Goal: Task Accomplishment & Management: Complete application form

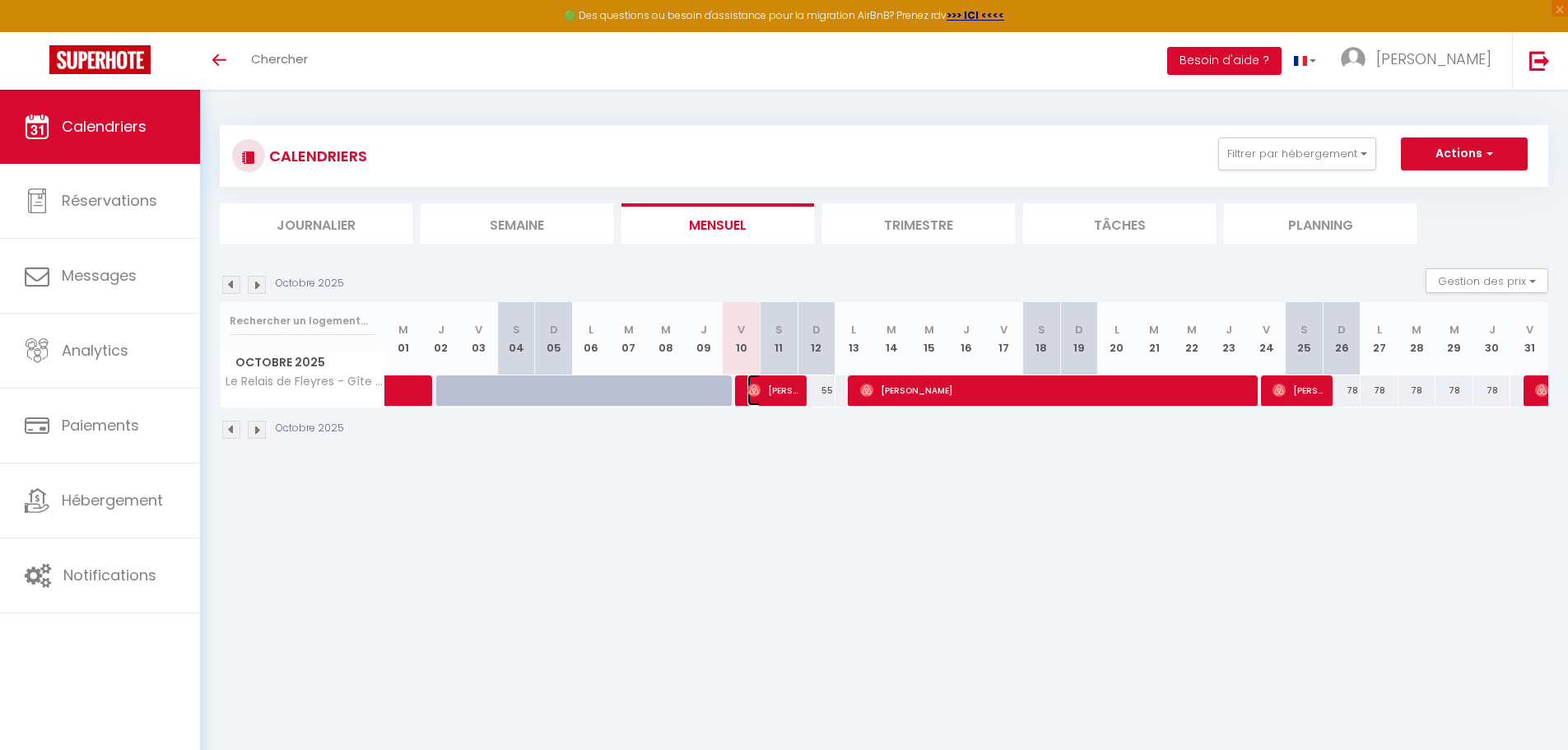
click at [771, 394] on span "[PERSON_NAME]" at bounding box center [772, 390] width 50 height 32
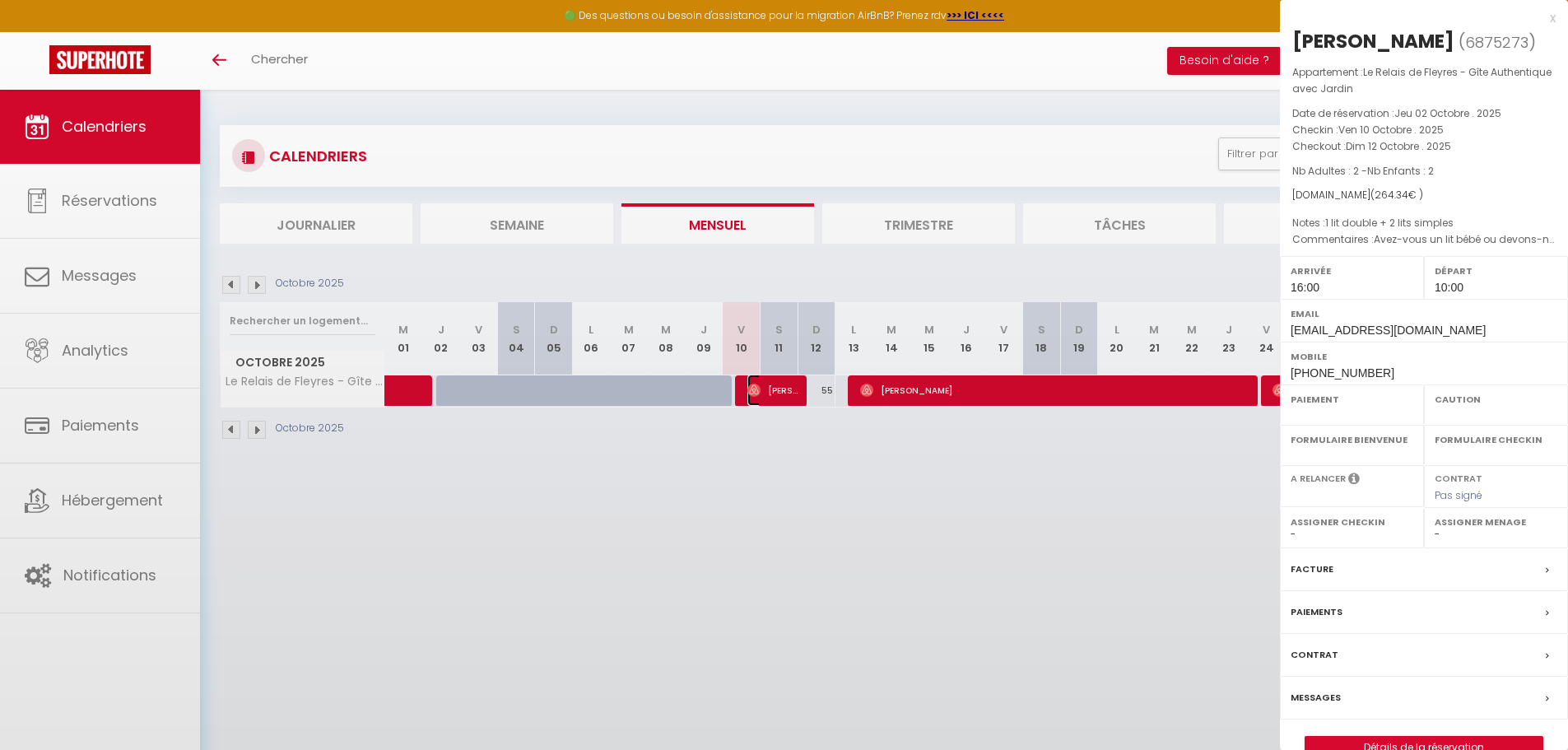
select select "OK"
select select "1"
select select "0"
select select "1"
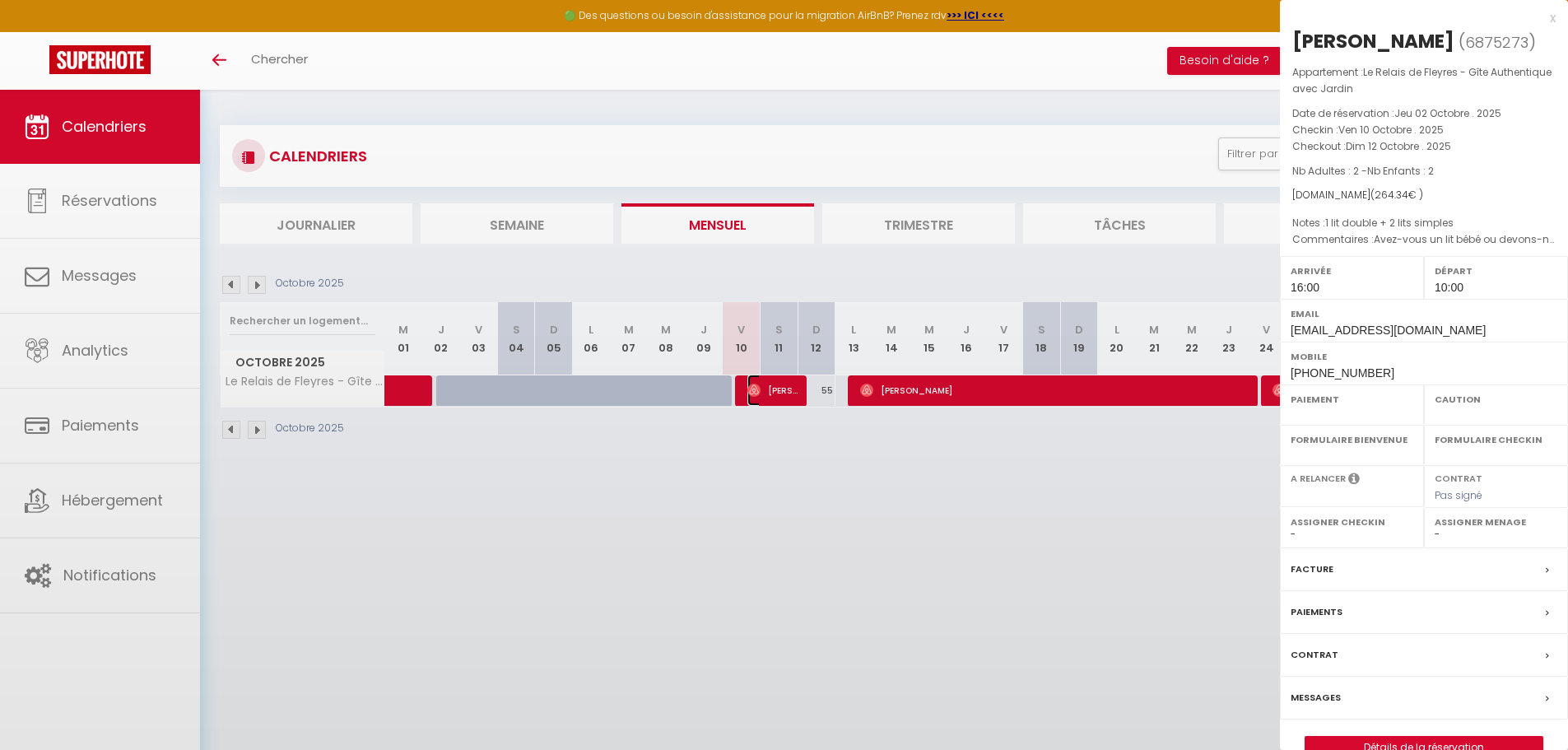
select select
select select "11390"
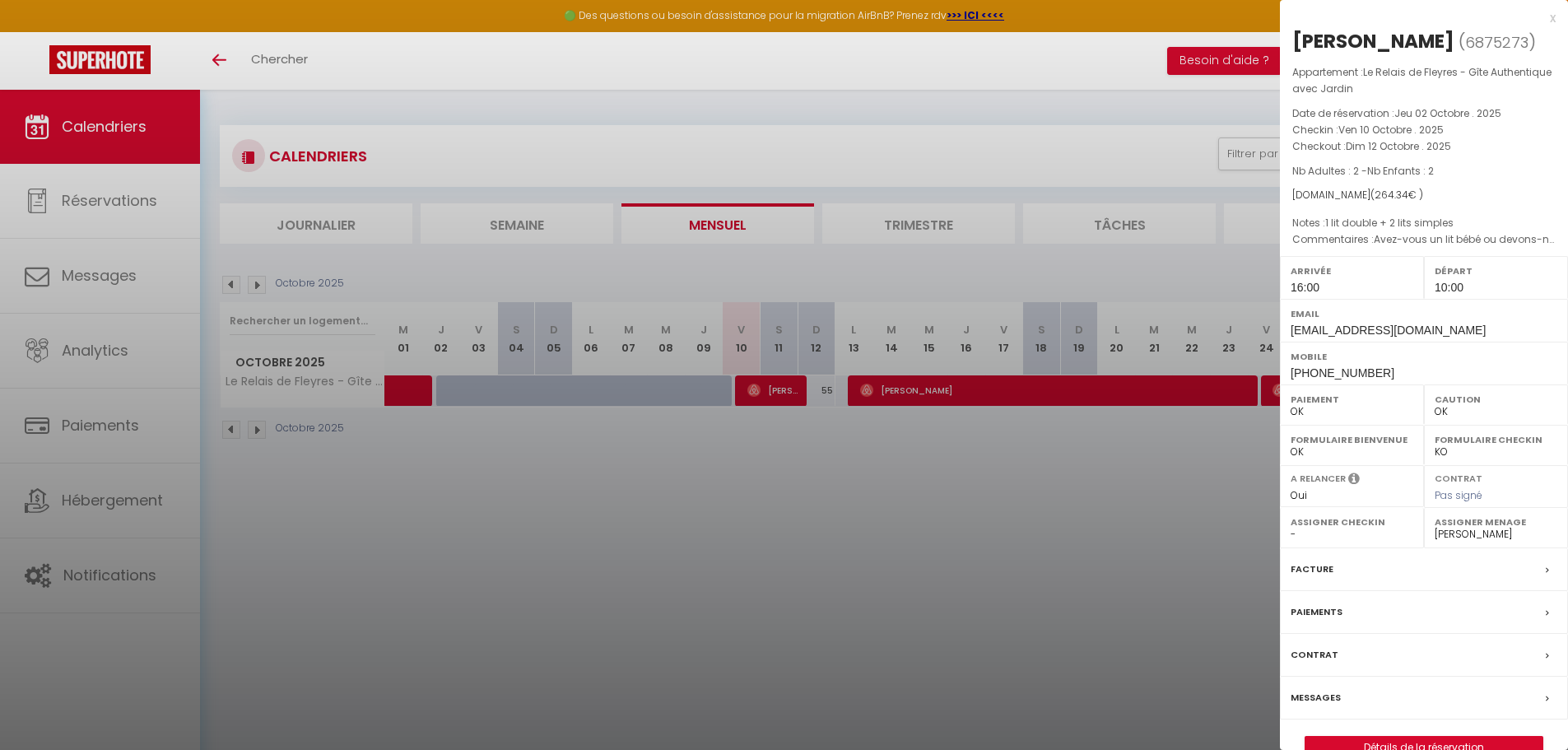
click at [92, 276] on div at bounding box center [784, 375] width 1568 height 750
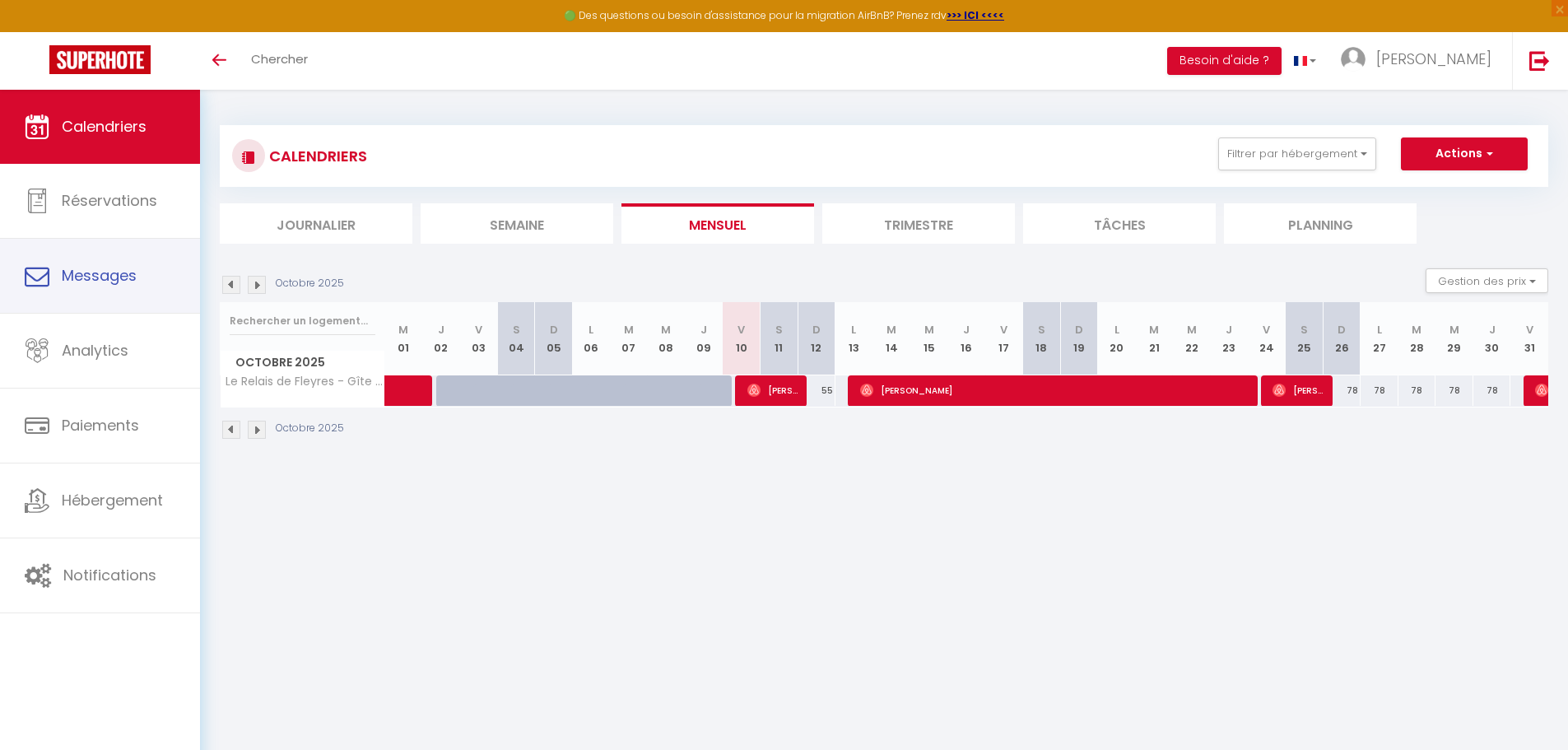
click at [92, 276] on span "Messages" at bounding box center [100, 275] width 75 height 21
select select "message"
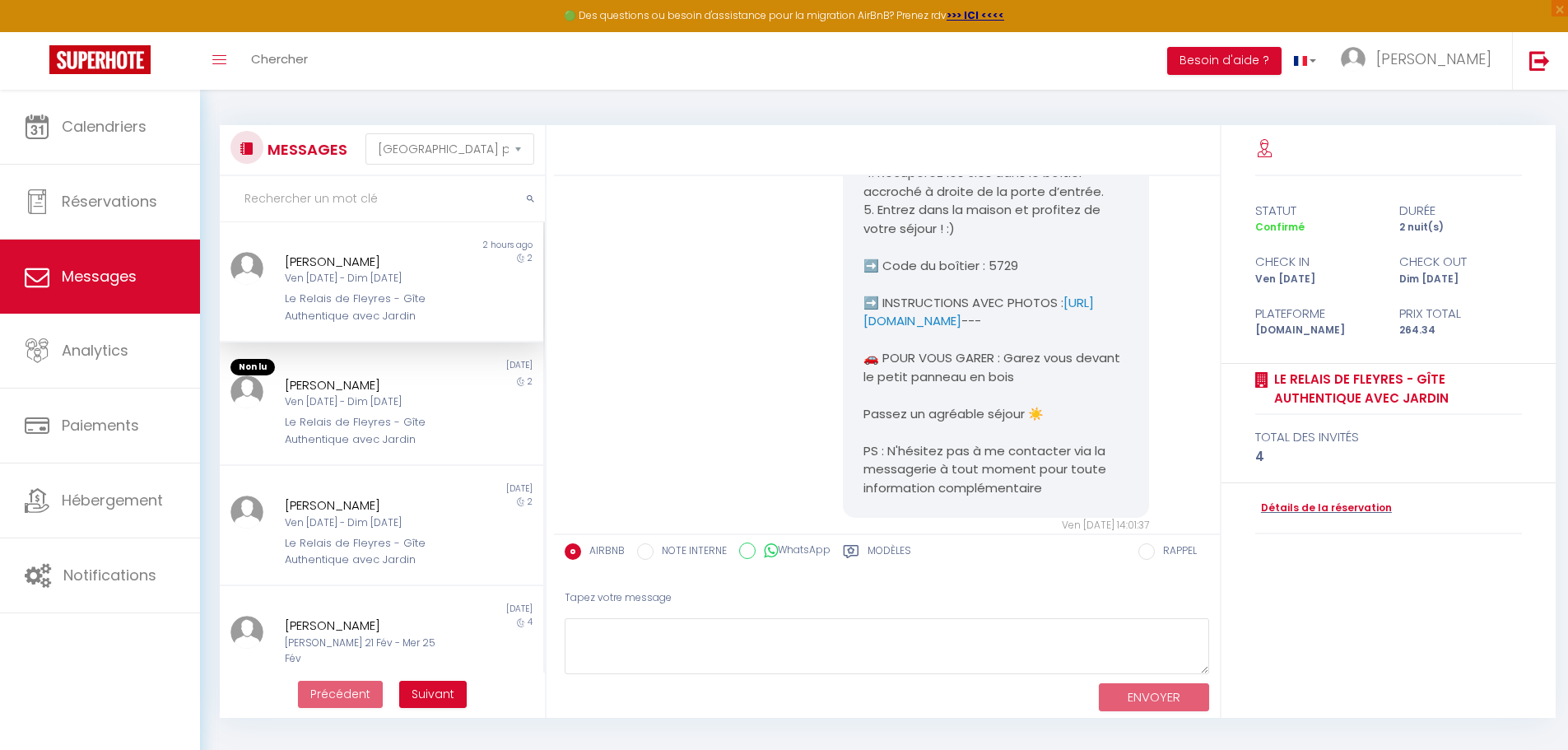
scroll to position [4335, 0]
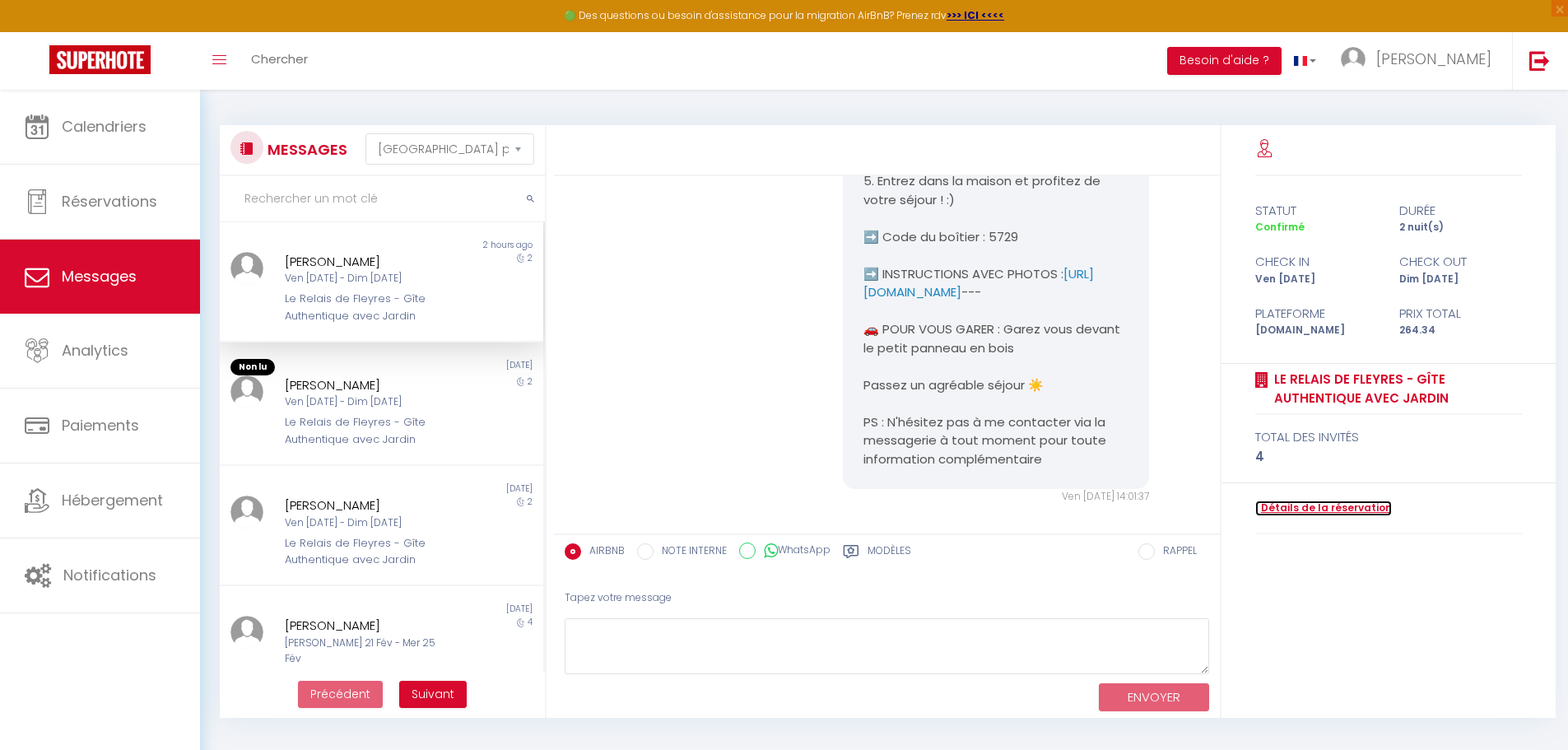
click at [1359, 509] on link "Détails de la réservation" at bounding box center [1323, 509] width 137 height 16
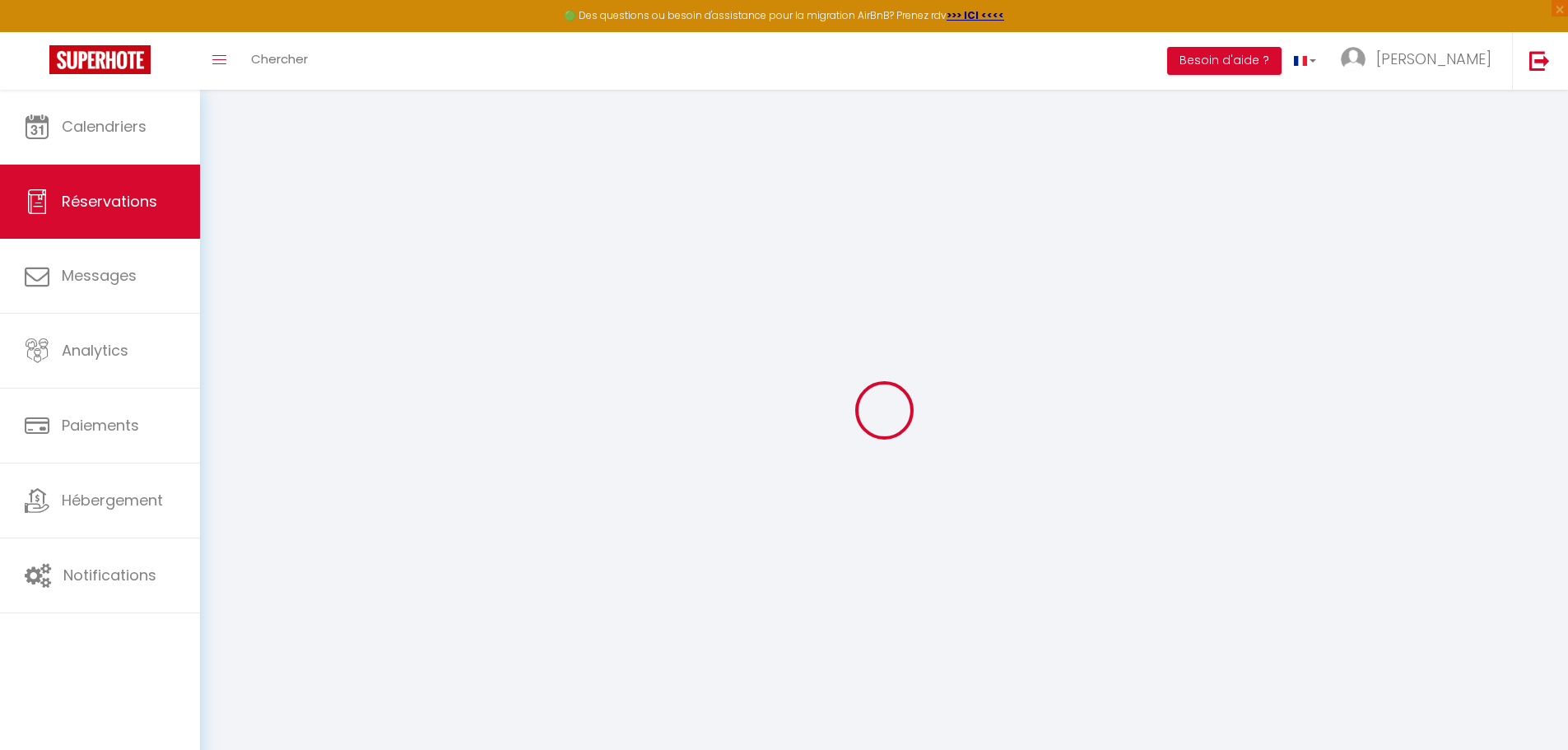
type input "Celine"
type input "Moniquet"
type input "[EMAIL_ADDRESS][DOMAIN_NAME]"
type input "[EMAIL_ADDRESS]@[DOMAIN_NAME]"
type input "[PHONE_NUMBER]"
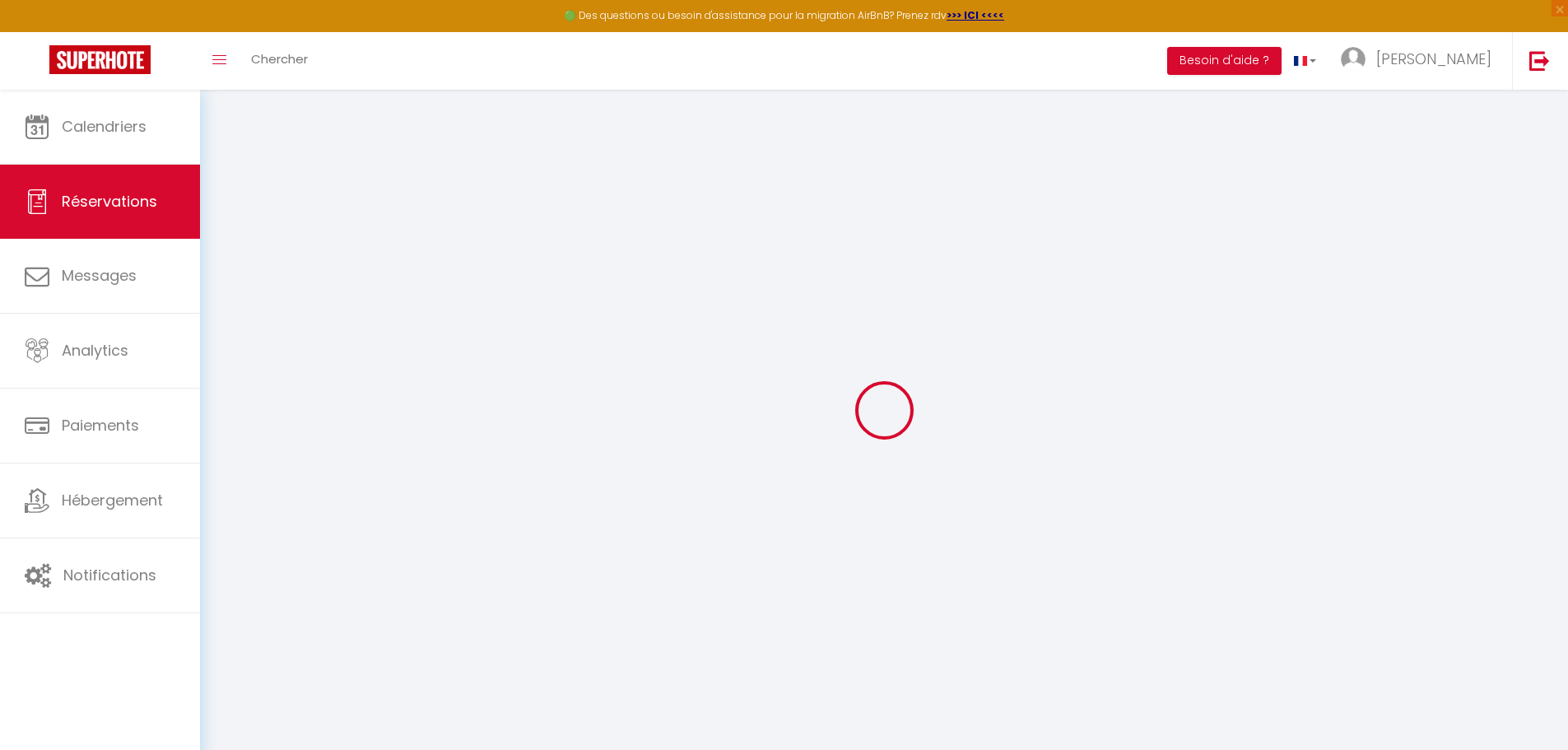
type input "[PHONE_NUMBER]"
select select
type input "46.98"
select select "59944"
select select "1"
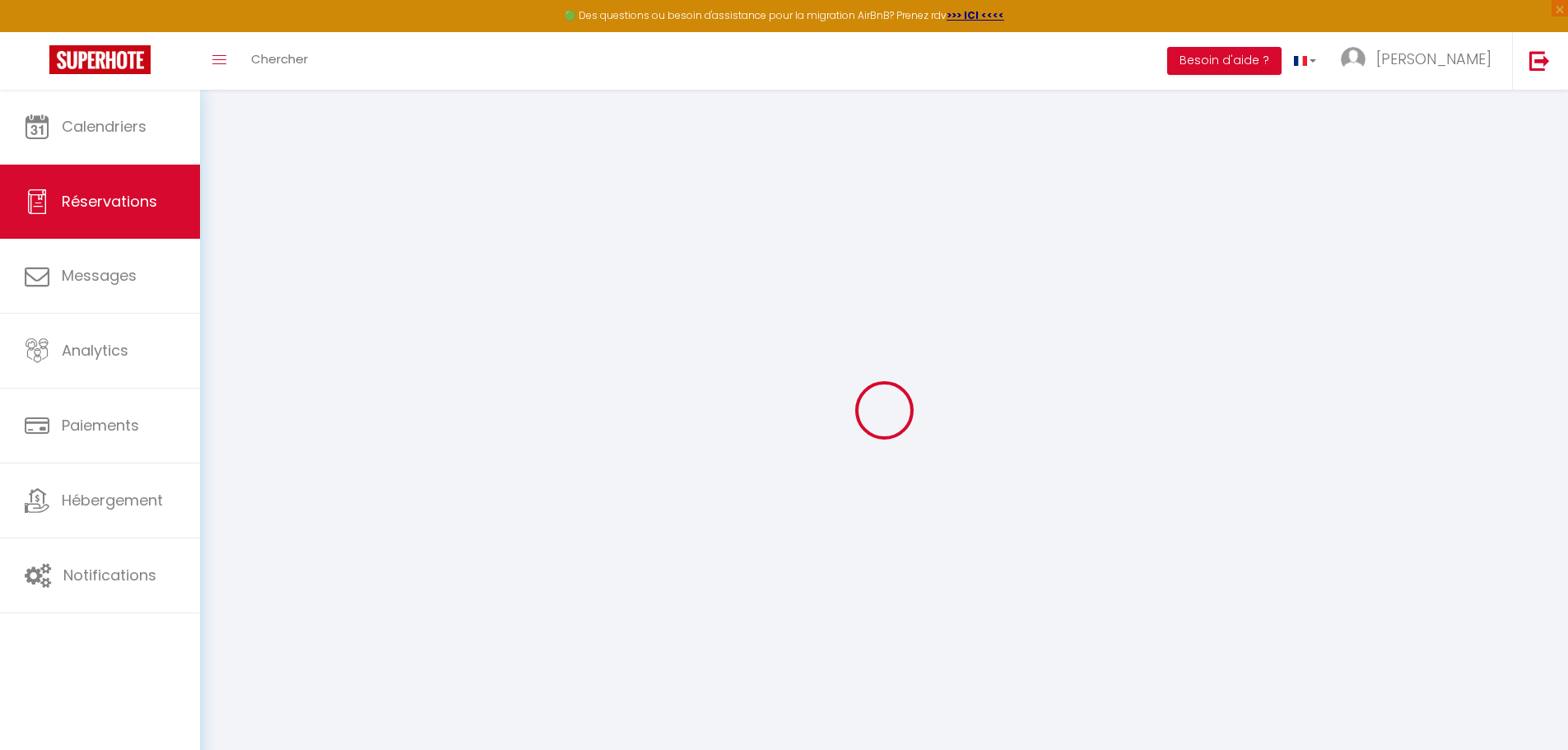
select select
type input "2"
select select "12"
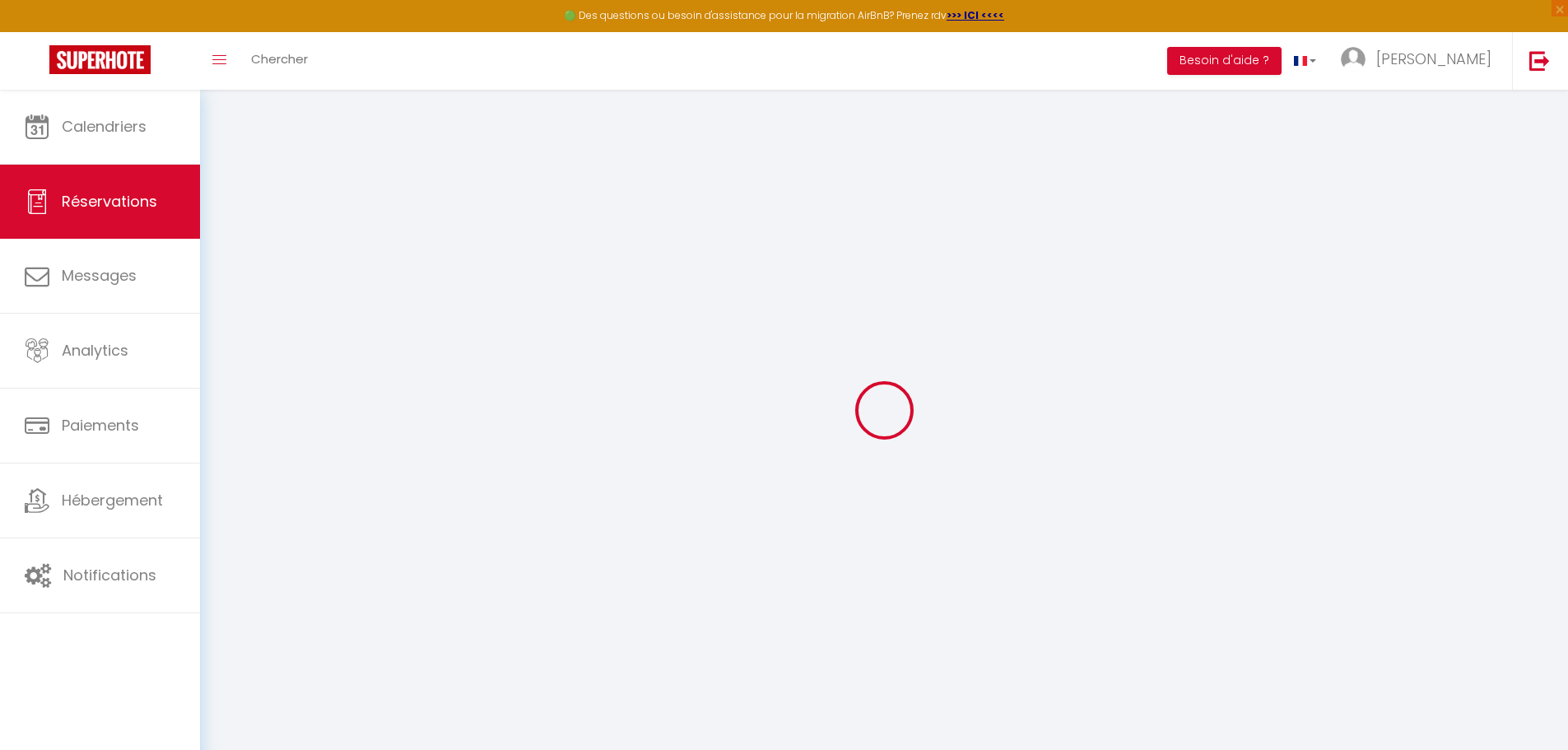
select select
type input "186"
checkbox input "false"
type input "0"
select select "1"
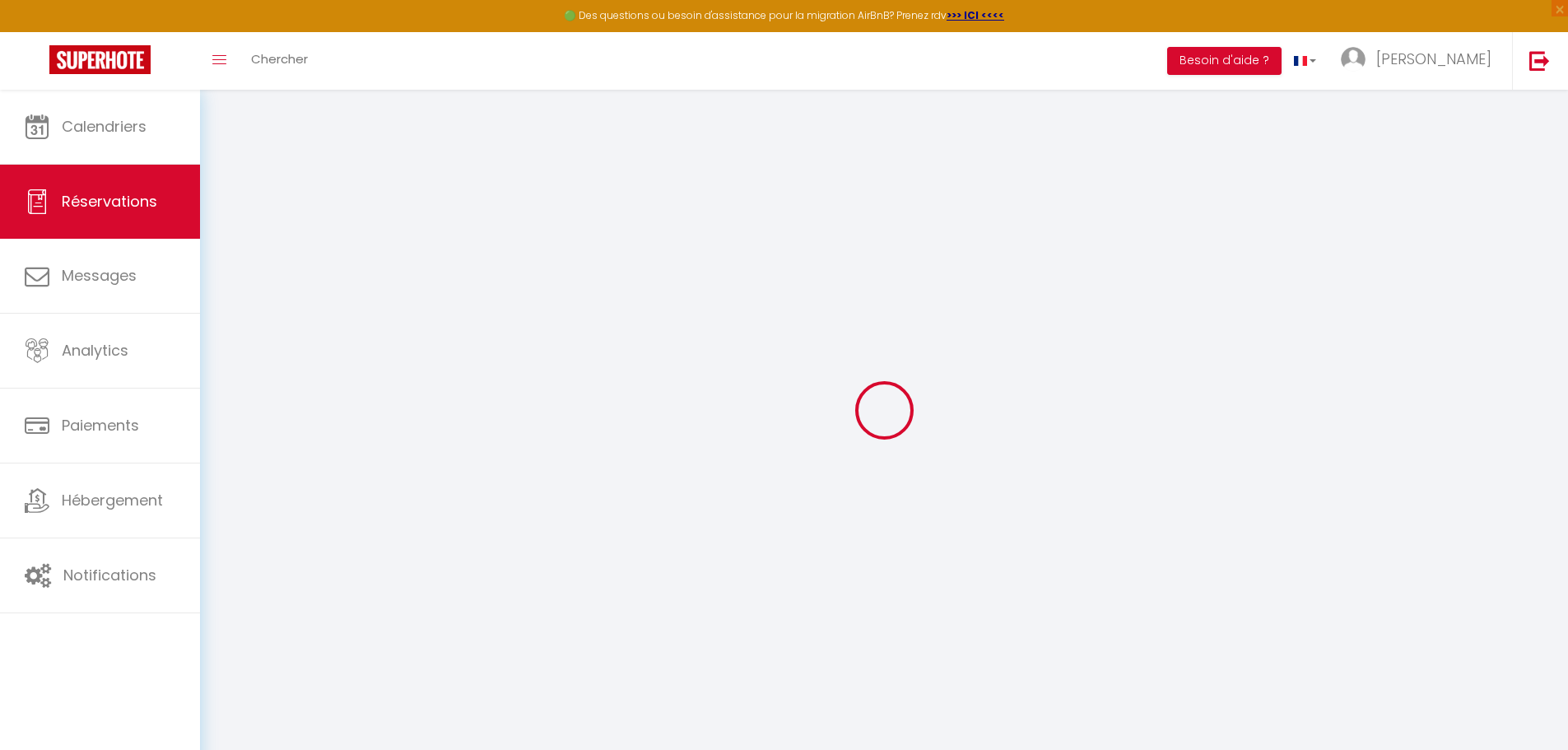
type input "0"
type input "[EMAIL_ADDRESS]@[DOMAIN_NAME]"
select select
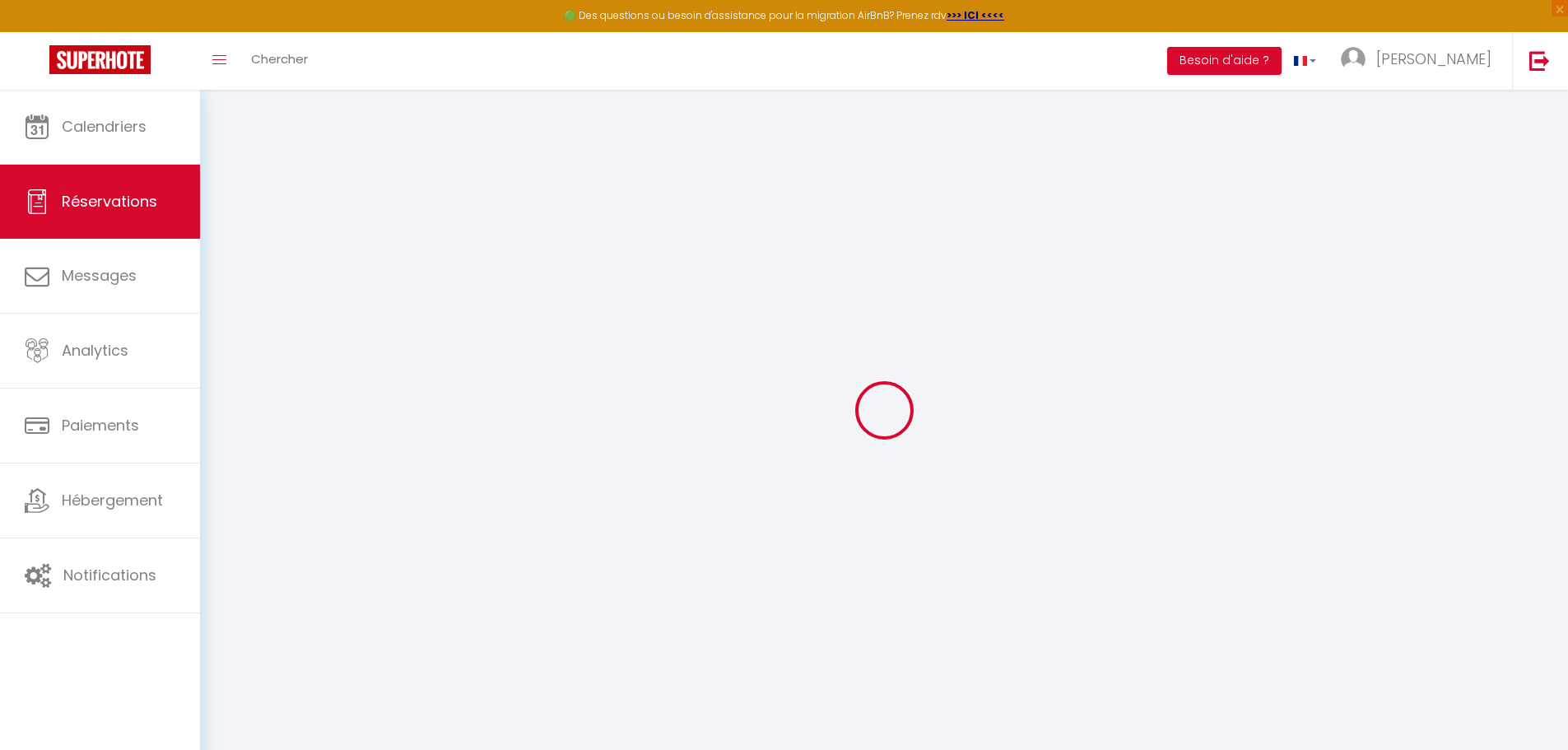
select select
select select "15"
checkbox input "false"
select index
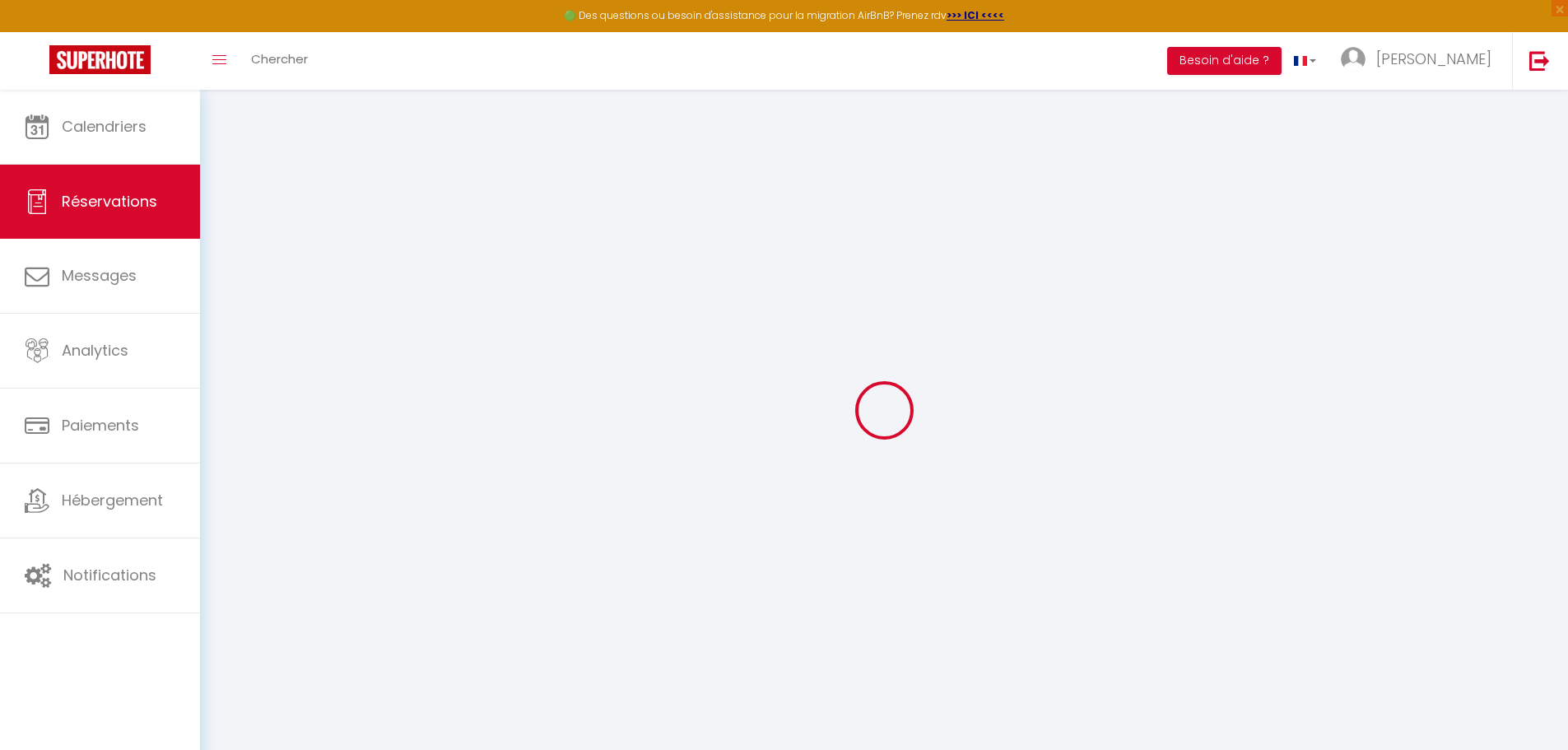
type input "[EMAIL_ADDRESS]@[DOMAIN_NAME]"
select select
checkbox input "false"
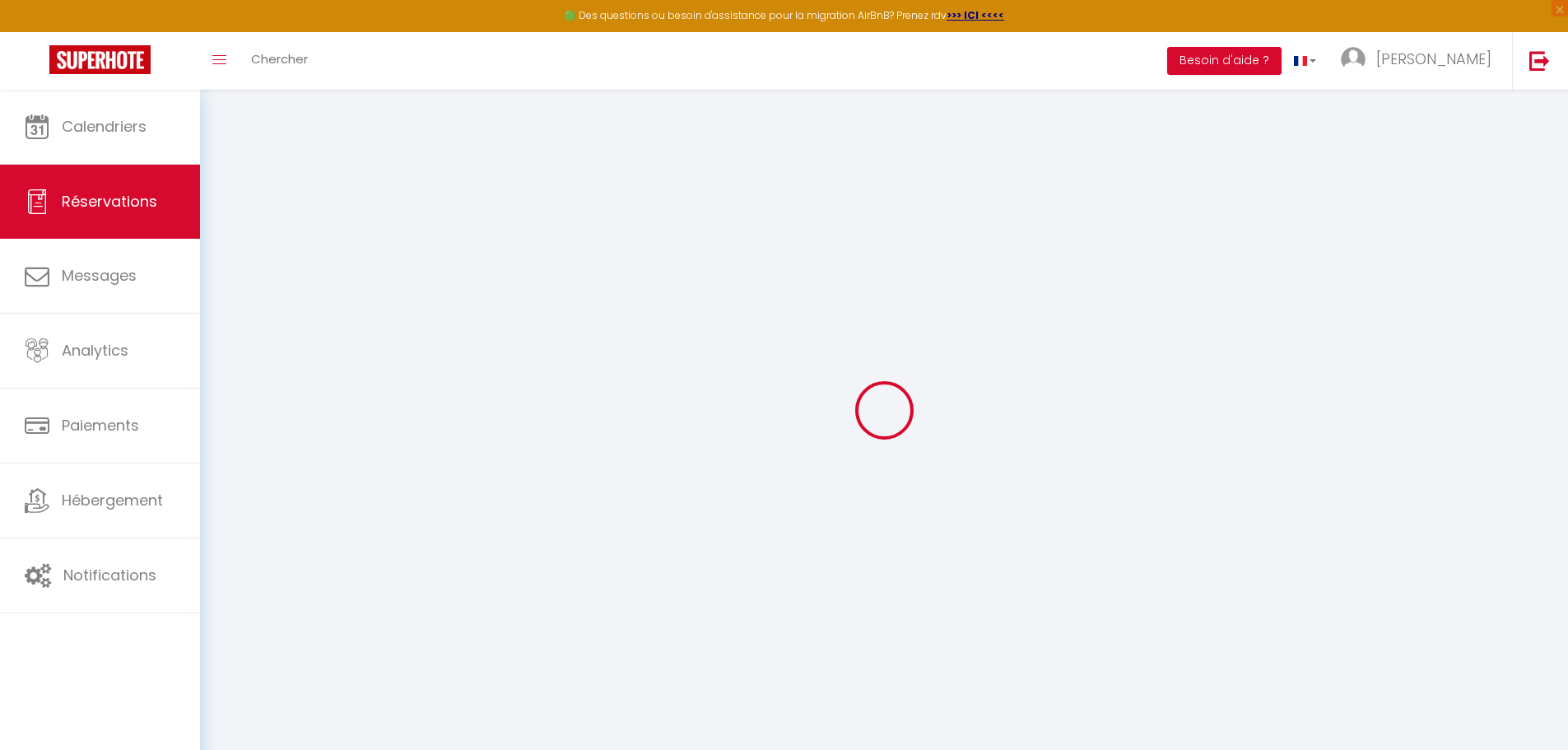
select index
type input "[EMAIL_ADDRESS]@[DOMAIN_NAME]"
select select
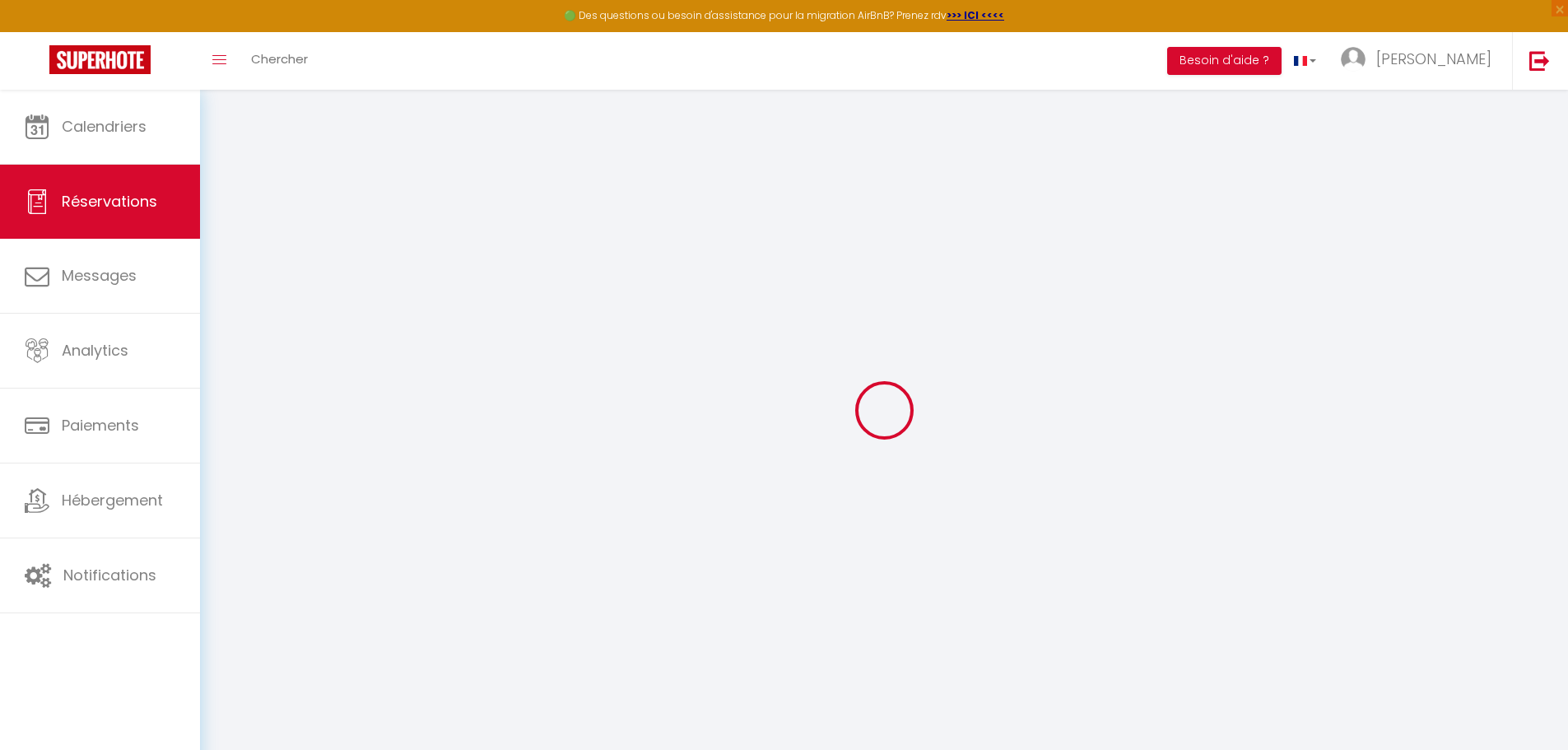
checkbox input "false"
select index
type input "[EMAIL_ADDRESS]@[DOMAIN_NAME]"
select select
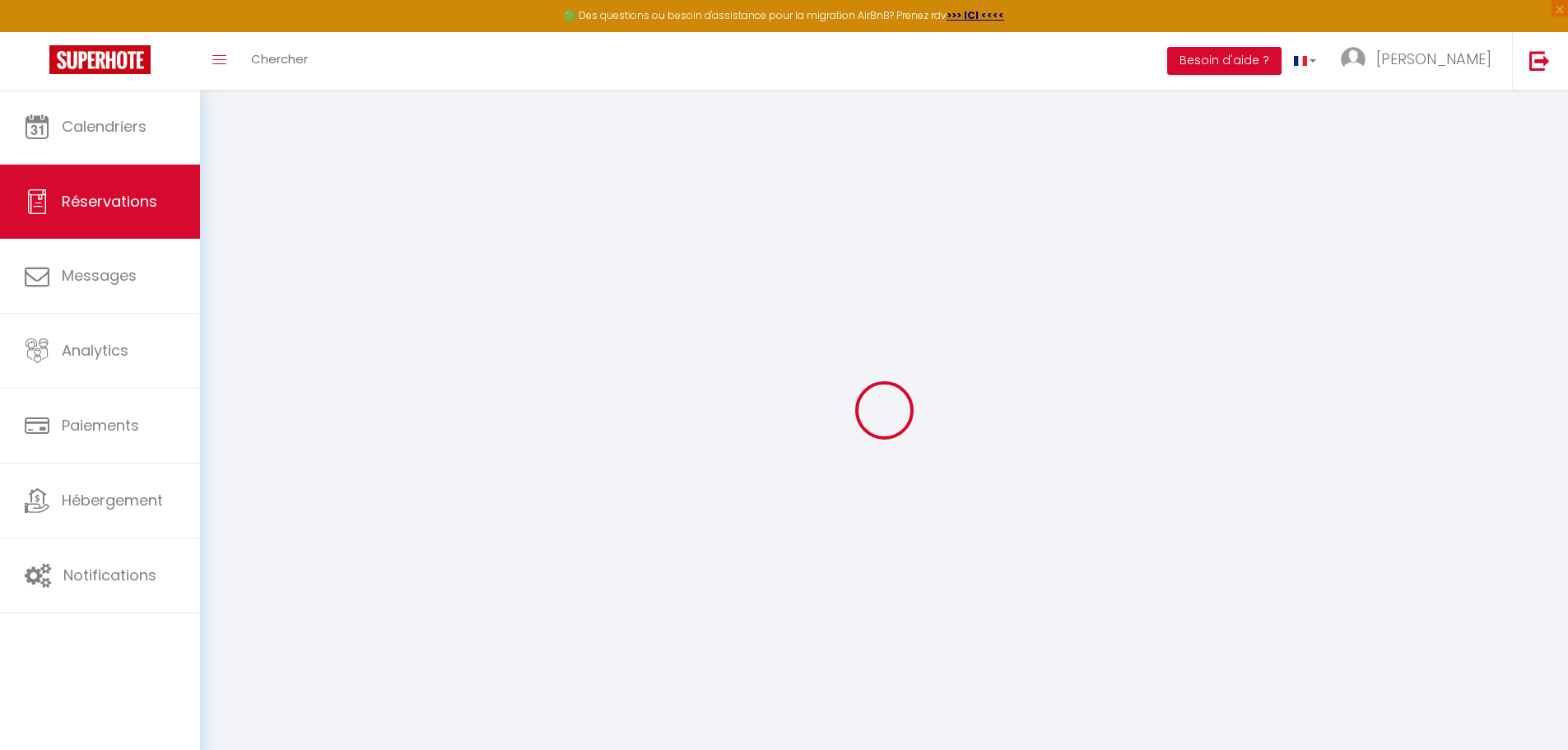
select select
checkbox input "false"
select index
type \?1 "Avez-vous un lit bébé ou devons-nous en prévoir un?"
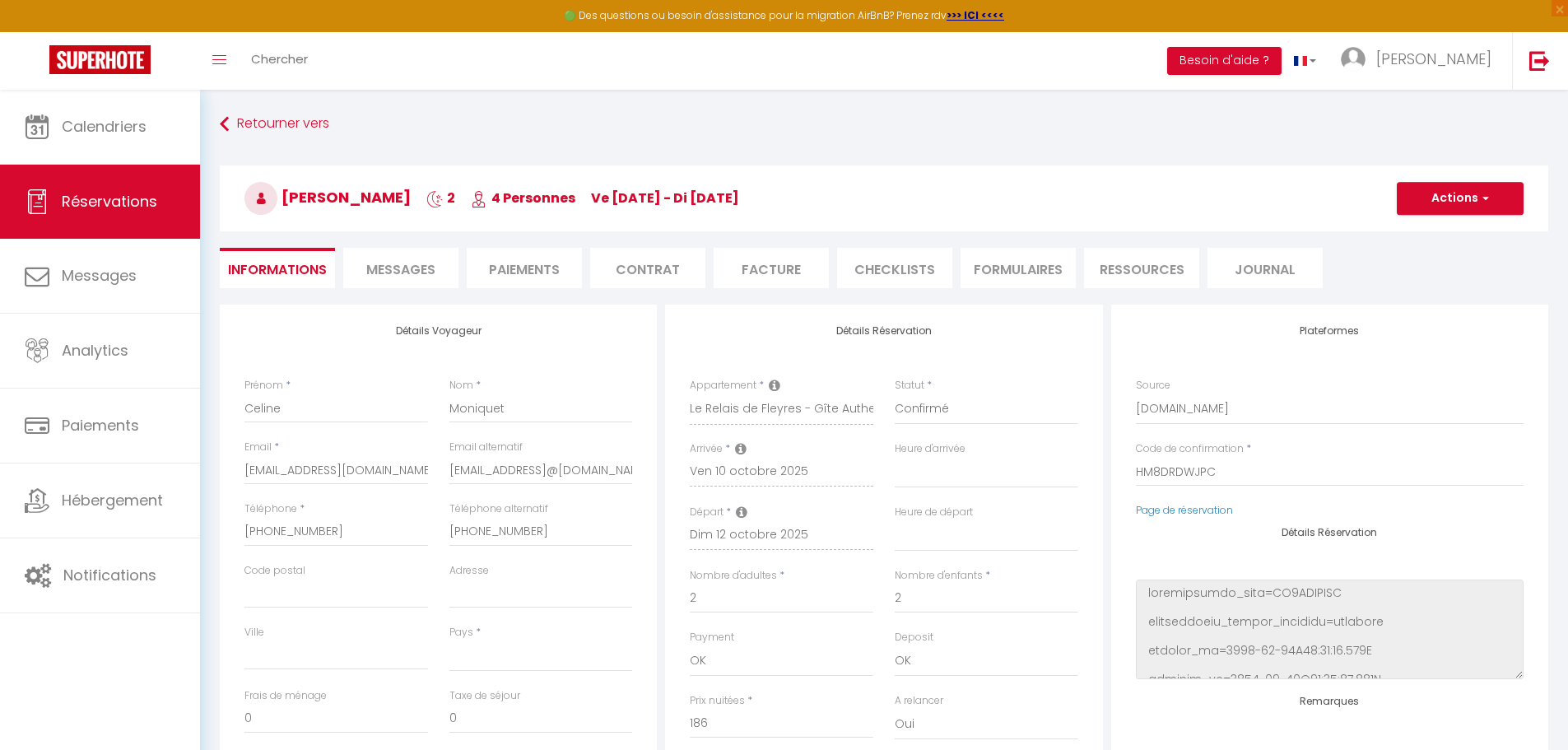
type input "[EMAIL_ADDRESS]@[DOMAIN_NAME]"
select select
type input "75"
type input "3.34"
select select
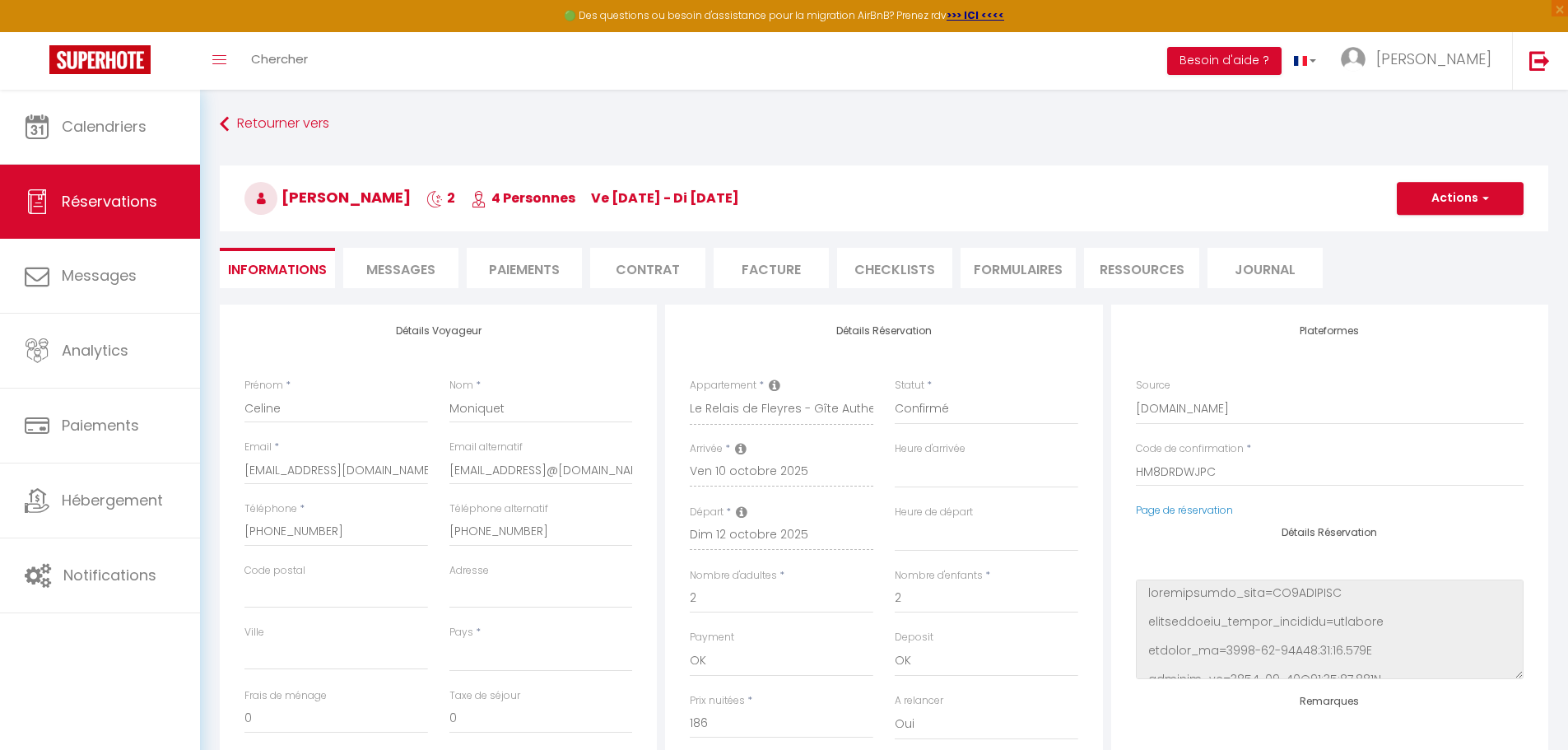
select select
checkbox input "false"
select index
type input "[EMAIL_ADDRESS]@[DOMAIN_NAME]"
select select
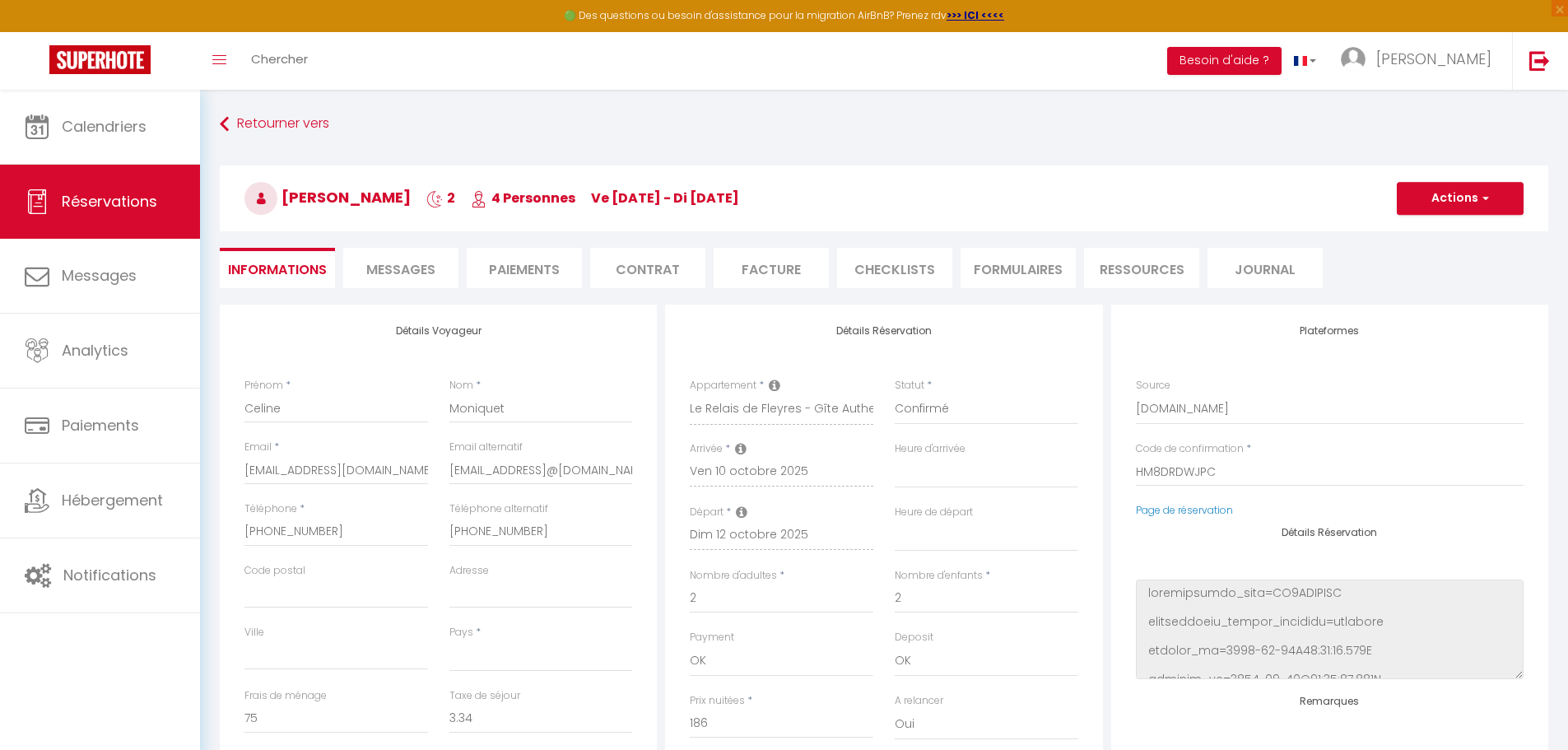
checkbox input "false"
select index
select select "16:00"
select select "10:00"
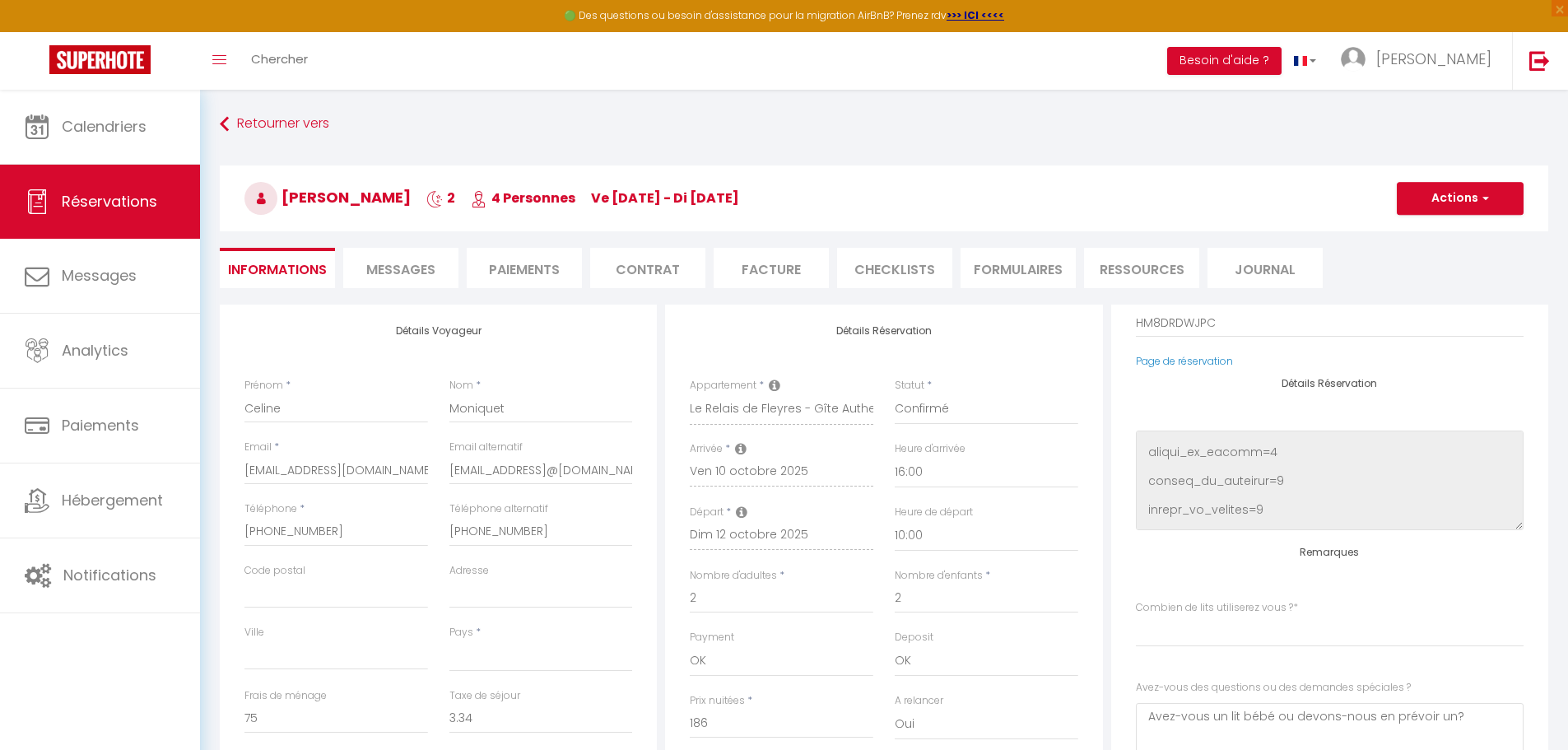
click at [411, 257] on li "Messages" at bounding box center [400, 267] width 115 height 40
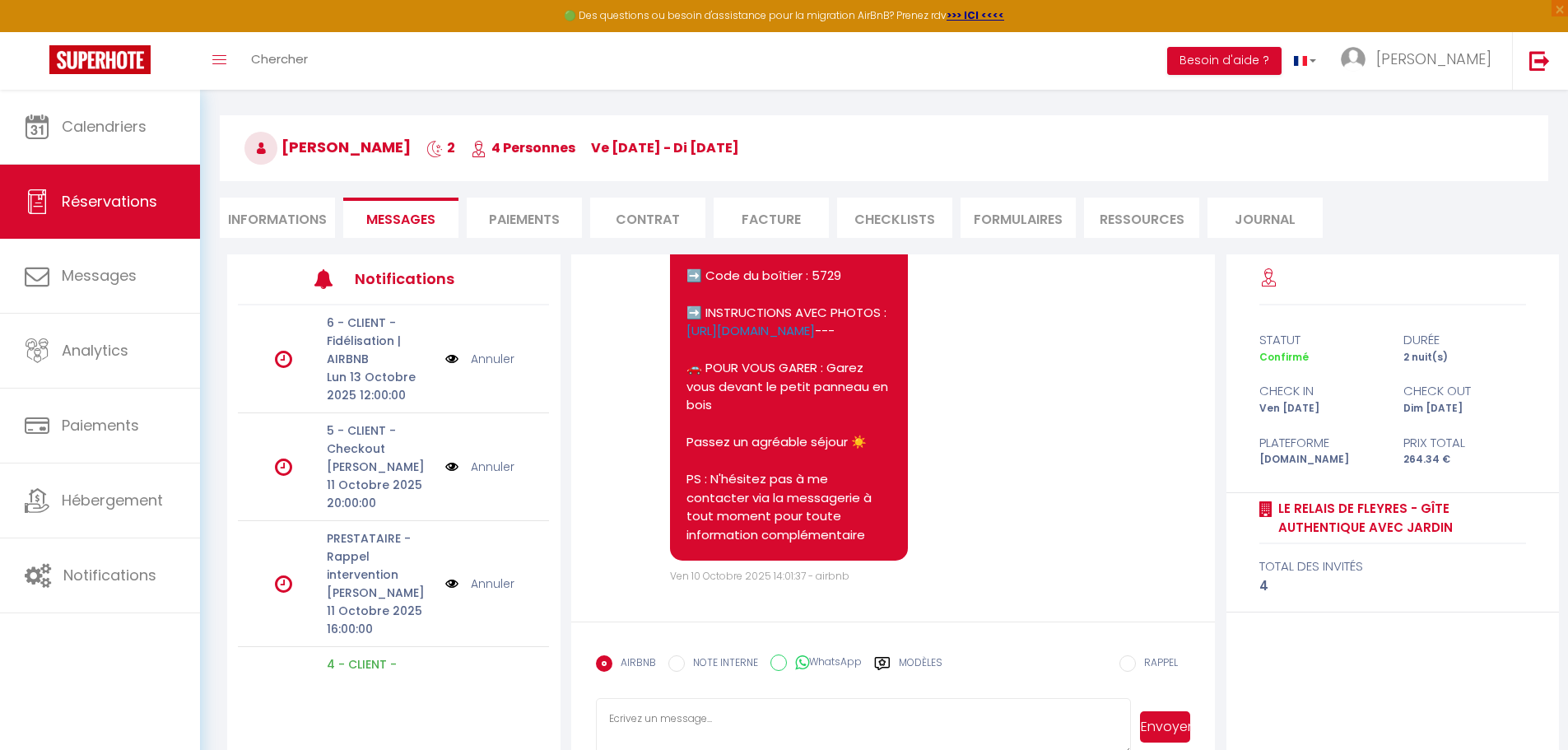
scroll to position [90, 0]
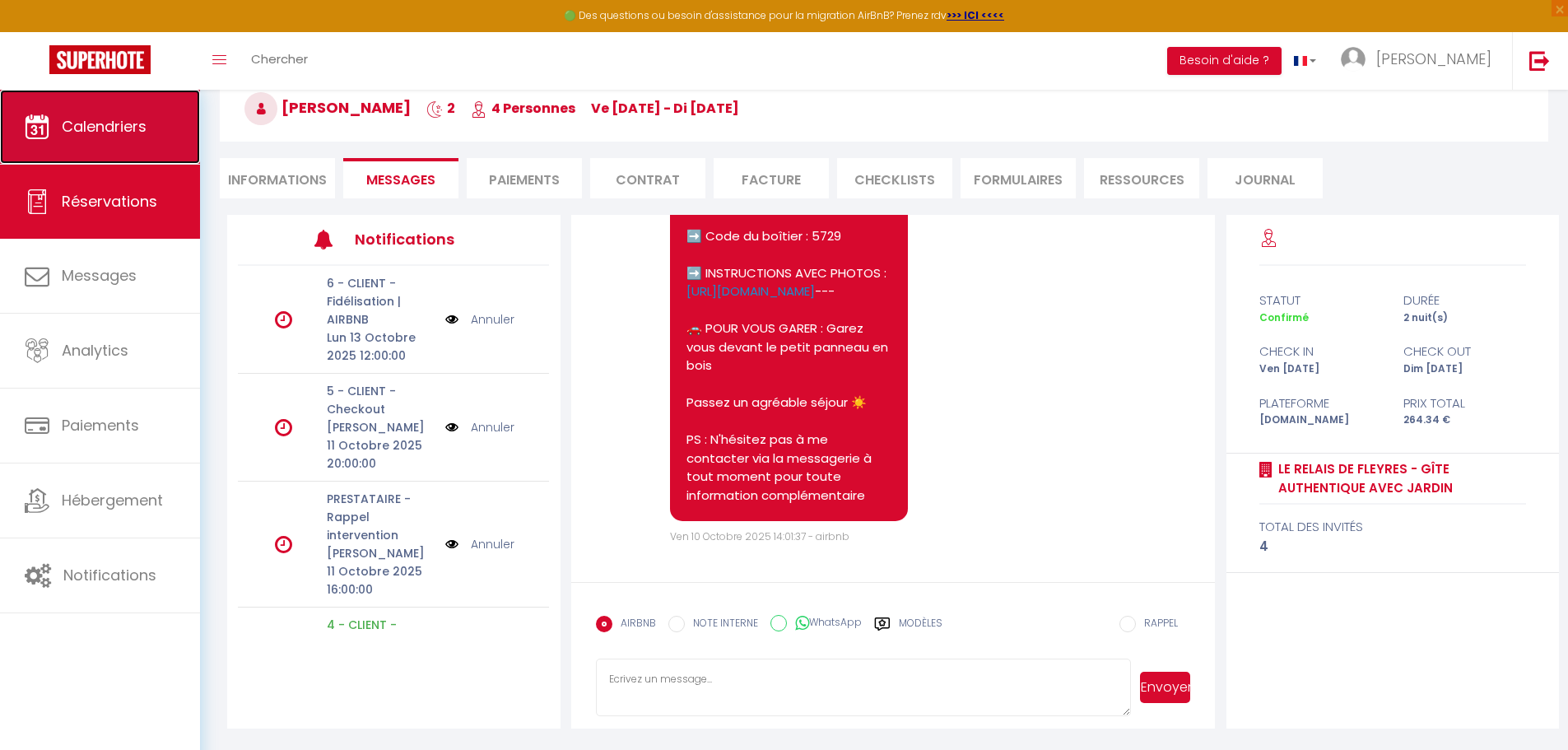
click at [103, 138] on link "Calendriers" at bounding box center [100, 126] width 200 height 74
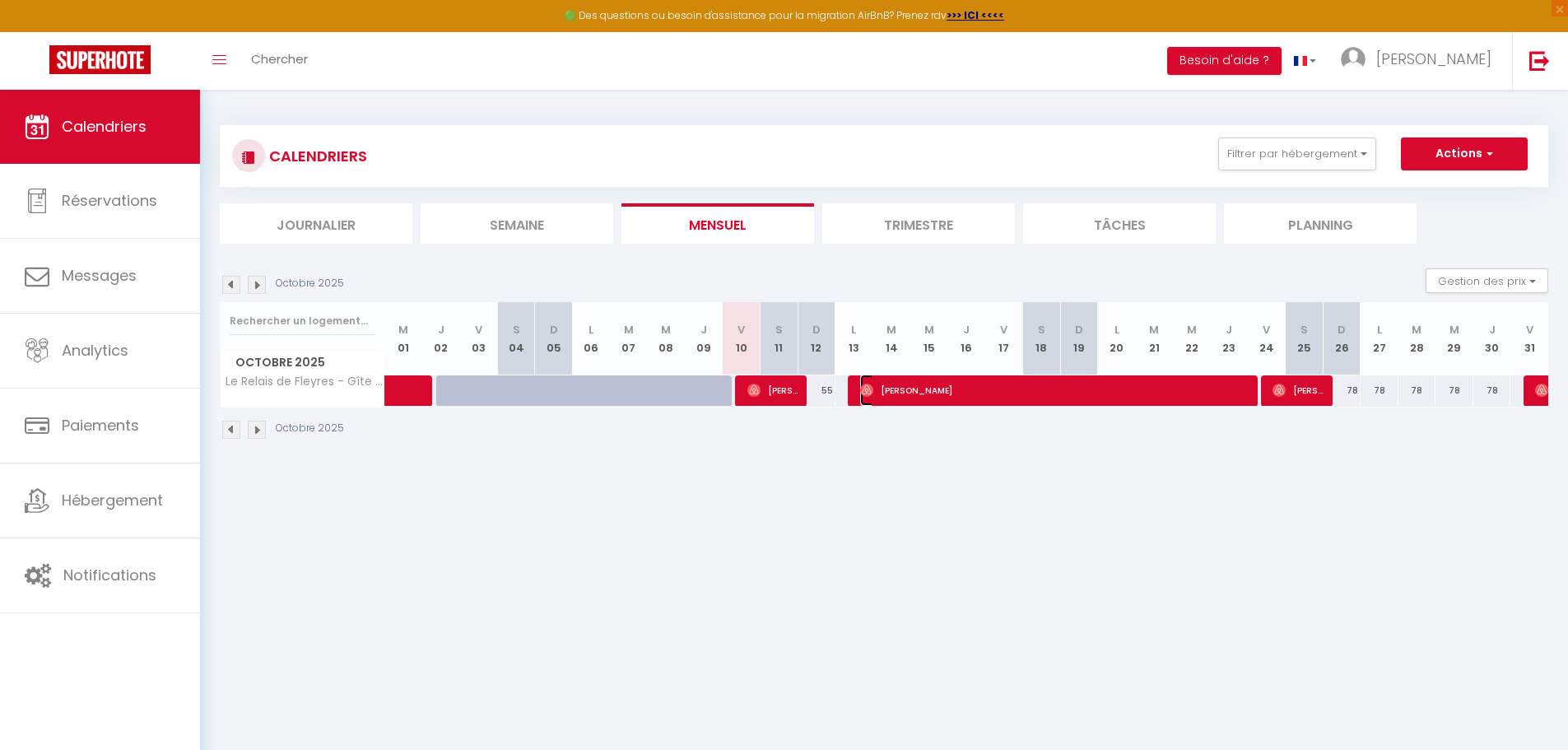
click at [1133, 396] on span "[PERSON_NAME]" at bounding box center [1056, 390] width 391 height 32
select select "OK"
select select "0"
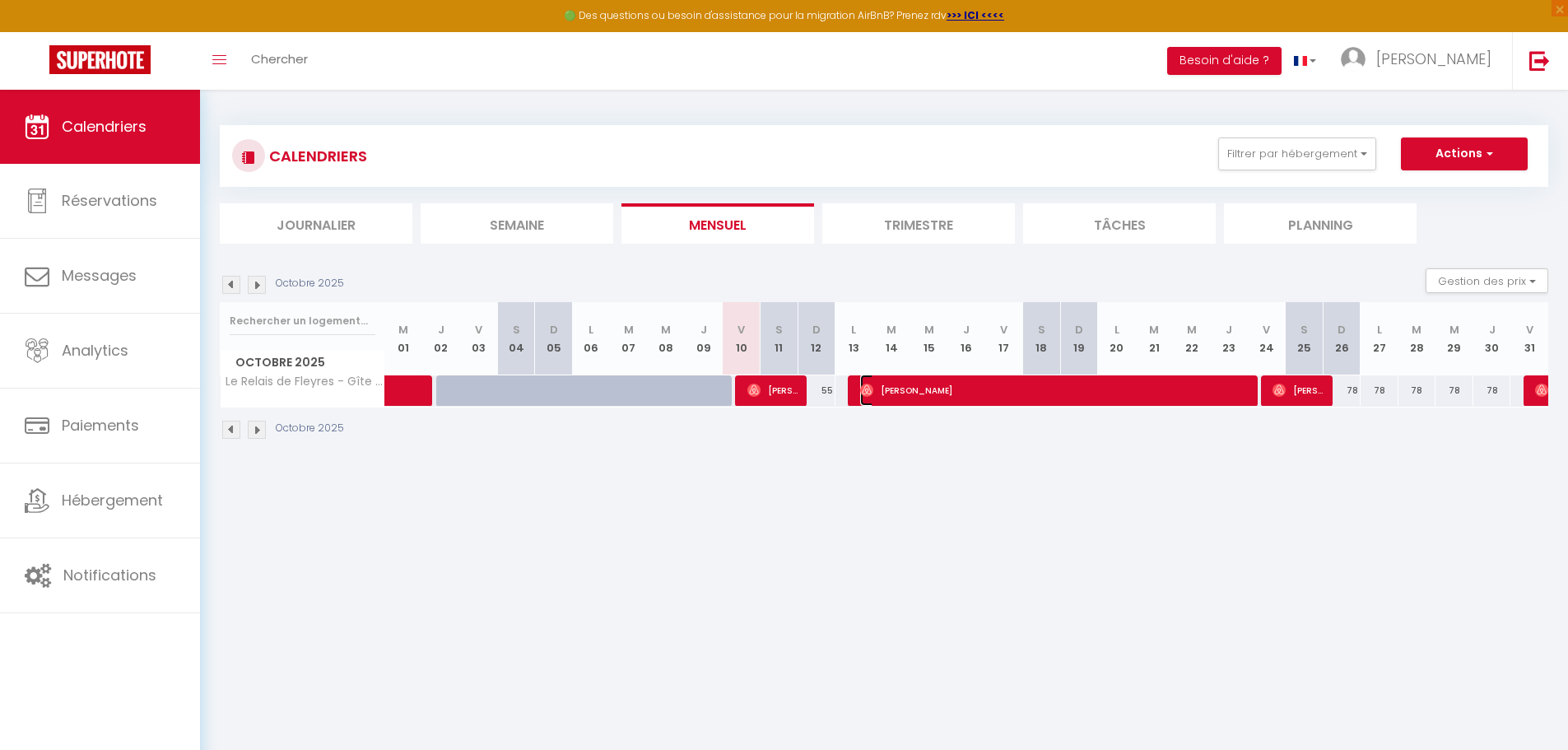
select select "1"
select select
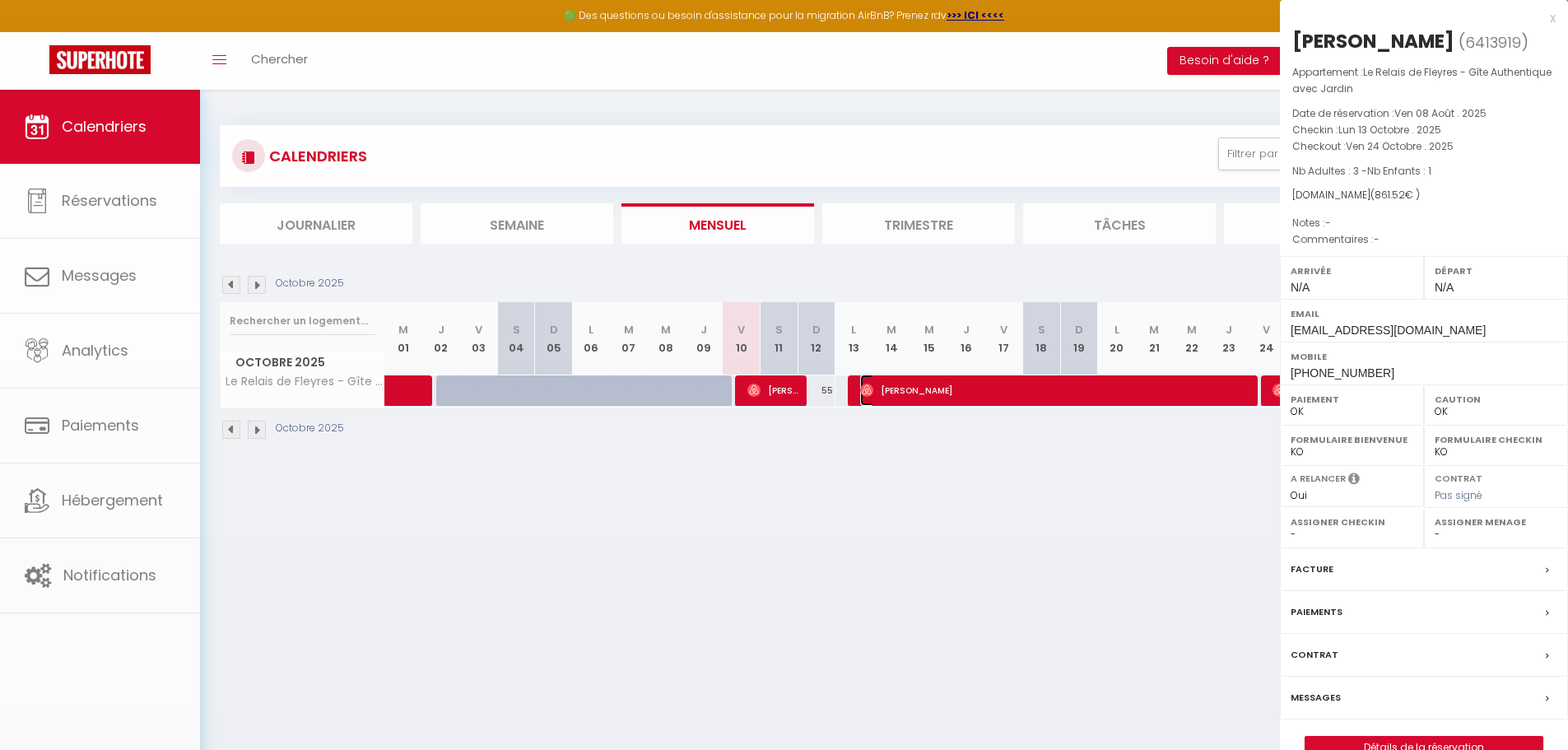
select select "11390"
